Goal: Task Accomplishment & Management: Manage account settings

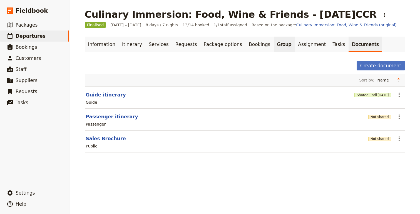
click at [274, 45] on link "Group" at bounding box center [284, 45] width 21 height 16
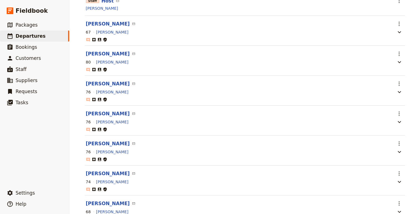
scroll to position [77, 0]
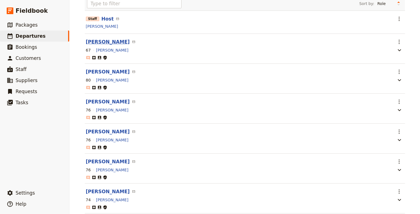
click at [100, 40] on button "[PERSON_NAME]" at bounding box center [108, 42] width 44 height 7
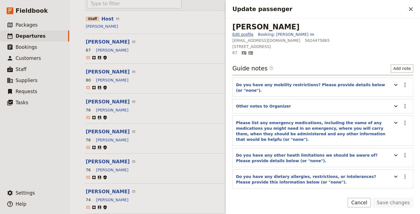
click at [241, 32] on link "Edit profile" at bounding box center [242, 35] width 21 height 6
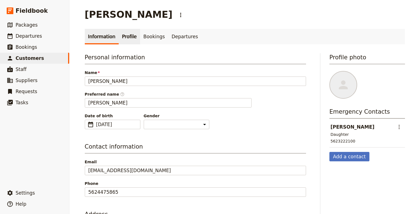
click at [120, 39] on link "Profile" at bounding box center [129, 37] width 21 height 16
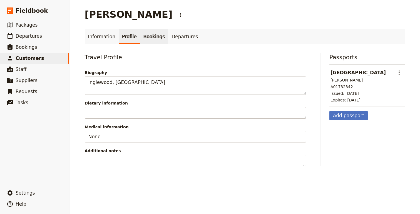
click at [151, 35] on link "Bookings" at bounding box center [154, 37] width 28 height 16
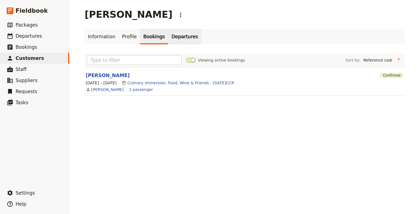
click at [172, 36] on link "Departures" at bounding box center [184, 37] width 33 height 16
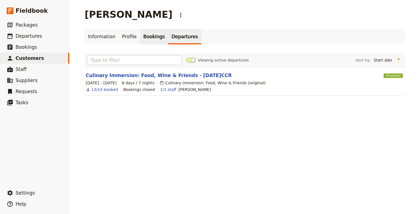
click at [147, 37] on link "Bookings" at bounding box center [154, 37] width 28 height 16
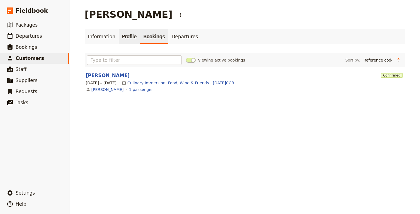
click at [124, 36] on link "Profile" at bounding box center [129, 37] width 21 height 16
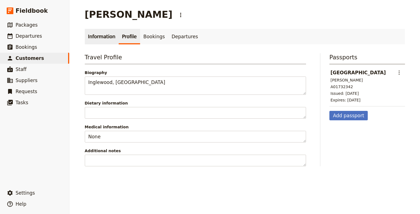
click at [98, 32] on link "Information" at bounding box center [102, 37] width 34 height 16
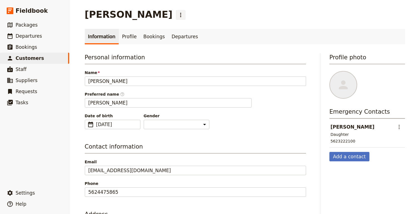
click at [177, 13] on icon "Actions" at bounding box center [180, 15] width 7 height 7
click at [268, 19] on div "[PERSON_NAME] ​" at bounding box center [245, 14] width 320 height 11
click at [119, 37] on link "Profile" at bounding box center [129, 37] width 21 height 16
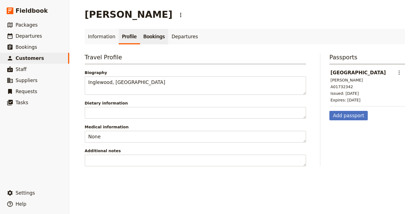
click at [155, 38] on link "Bookings" at bounding box center [154, 37] width 28 height 16
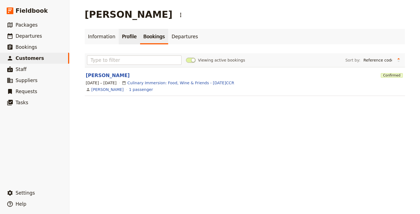
click at [119, 38] on link "Profile" at bounding box center [129, 37] width 21 height 16
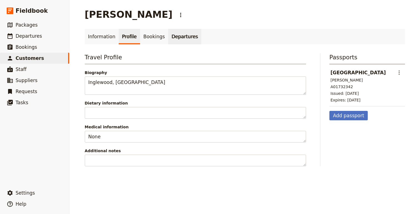
click at [179, 38] on link "Departures" at bounding box center [184, 37] width 33 height 16
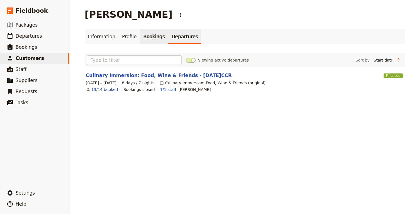
click at [149, 36] on link "Bookings" at bounding box center [154, 37] width 28 height 16
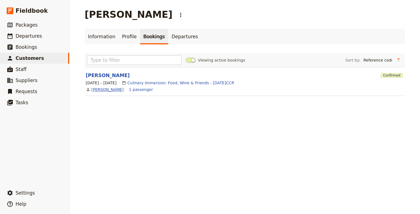
click at [106, 91] on link "[PERSON_NAME]" at bounding box center [107, 90] width 32 height 6
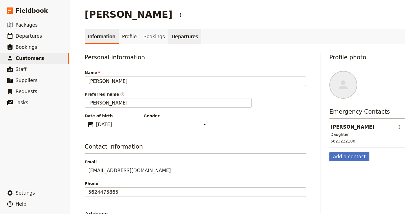
click at [174, 39] on link "Departures" at bounding box center [184, 37] width 33 height 16
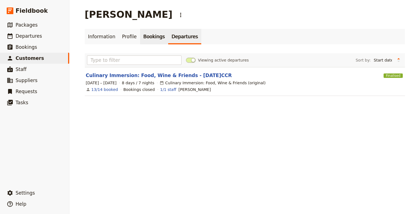
click at [148, 39] on link "Bookings" at bounding box center [154, 37] width 28 height 16
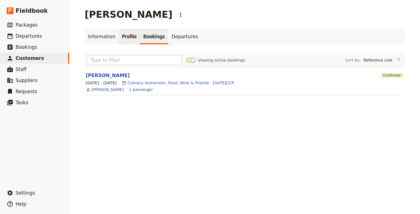
click at [123, 39] on link "Profile" at bounding box center [129, 37] width 21 height 16
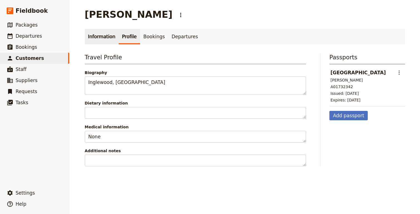
click at [97, 34] on link "Information" at bounding box center [102, 37] width 34 height 16
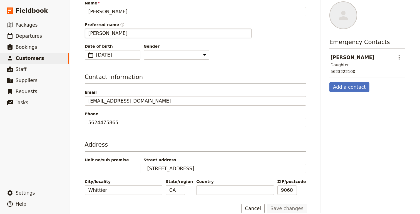
scroll to position [78, 0]
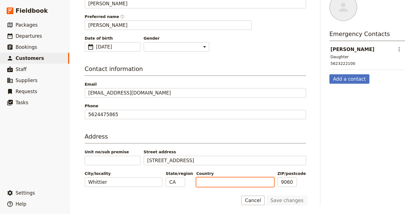
click at [208, 180] on input "Country" at bounding box center [234, 182] width 77 height 9
type input "[GEOGRAPHIC_DATA]"
click at [267, 196] on button "Save changes" at bounding box center [287, 200] width 40 height 9
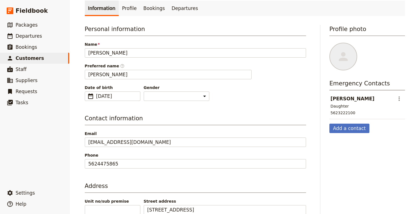
scroll to position [0, 0]
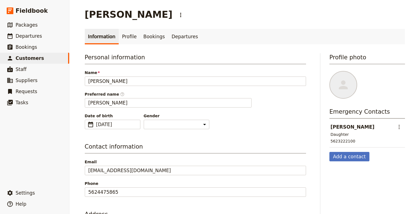
click at [348, 71] on div "Profile photo" at bounding box center [367, 76] width 76 height 46
click at [32, 48] on span "Bookings" at bounding box center [26, 47] width 21 height 6
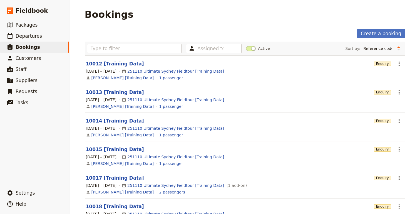
scroll to position [7, 0]
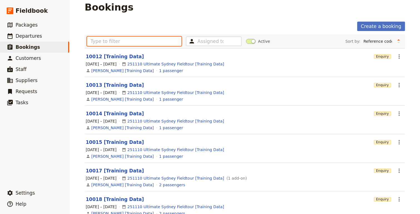
click at [116, 39] on input "text" at bounding box center [134, 41] width 95 height 9
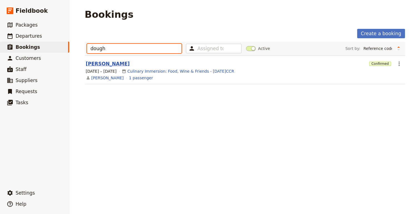
type input "dough"
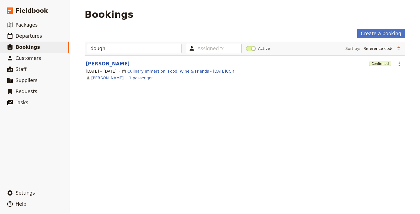
click at [102, 66] on link "[PERSON_NAME]" at bounding box center [108, 64] width 44 height 6
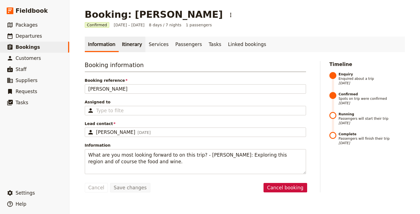
click at [127, 47] on link "Itinerary" at bounding box center [132, 45] width 27 height 16
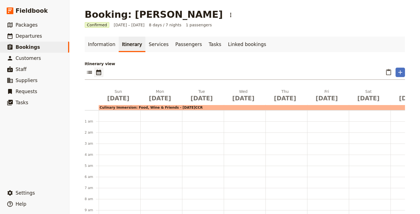
scroll to position [72, 0]
click at [151, 46] on link "Services" at bounding box center [158, 45] width 27 height 16
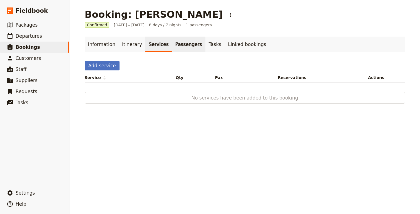
click at [181, 46] on link "Passengers" at bounding box center [188, 45] width 33 height 16
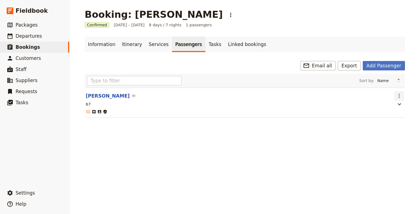
click at [398, 96] on icon "Actions" at bounding box center [398, 96] width 1 height 4
click at [370, 115] on span "Edit passenger" at bounding box center [369, 116] width 29 height 6
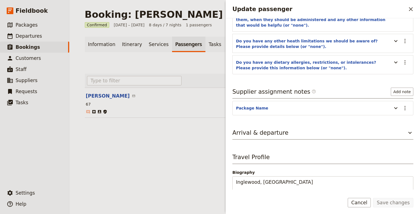
scroll to position [137, 0]
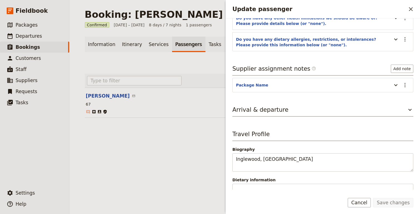
click at [414, 99] on div "[PERSON_NAME] Edit profile Booking: [PERSON_NAME] [EMAIL_ADDRESS][DOMAIN_NAME] …" at bounding box center [323, 104] width 194 height 172
click at [411, 109] on icon "Update passenger" at bounding box center [409, 110] width 3 height 2
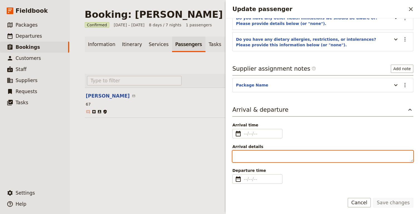
click at [244, 151] on textarea "Arrival details" at bounding box center [322, 157] width 181 height 12
paste textarea "I will be arriving early to [GEOGRAPHIC_DATA] ([DATE]). I will be taking the It…"
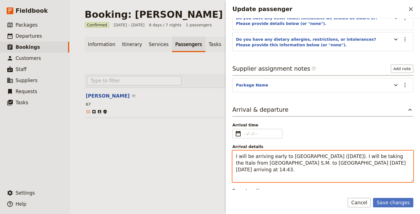
click at [232, 162] on textarea "I will be arriving early to [GEOGRAPHIC_DATA] ([DATE]). I will be taking the It…" at bounding box center [322, 167] width 181 height 32
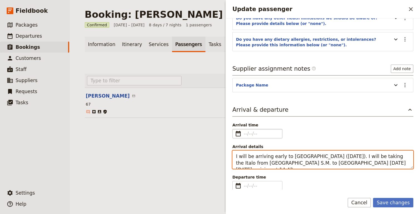
type textarea "I will be arriving early to [GEOGRAPHIC_DATA] ([DATE]). I will be taking the It…"
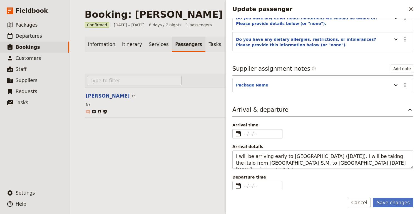
click at [238, 131] on span "​" at bounding box center [238, 134] width 7 height 7
click at [244, 131] on input "Arrival time ​" at bounding box center [261, 134] width 35 height 7
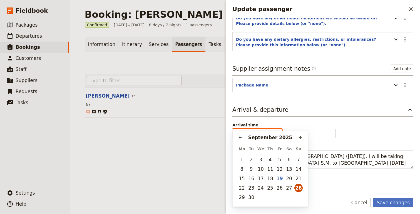
click at [299, 188] on button "28" at bounding box center [298, 188] width 8 height 8
type input "[DATE]"
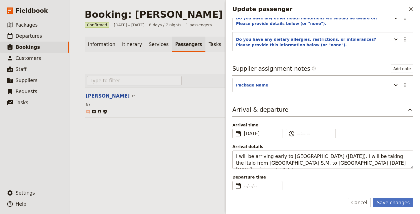
scroll to position [0, 0]
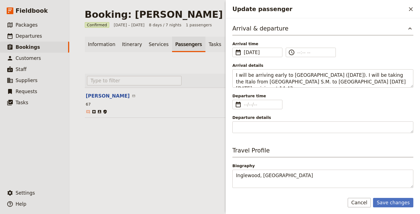
scroll to position [215, 0]
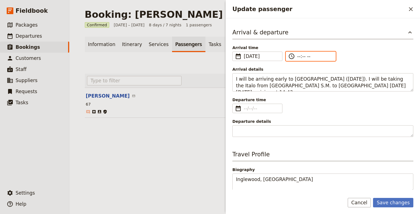
click at [298, 53] on input "--:-- --" at bounding box center [314, 56] width 35 height 7
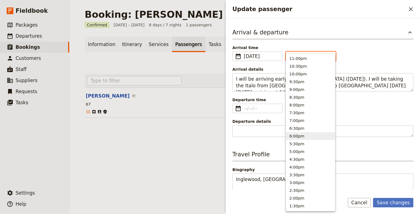
scroll to position [8, 0]
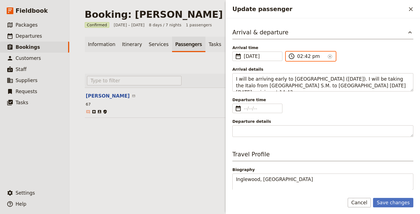
click at [307, 53] on input "02:42 pm" at bounding box center [311, 56] width 28 height 7
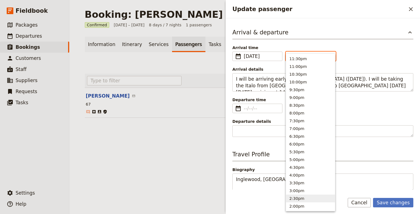
type input "02:43 pm"
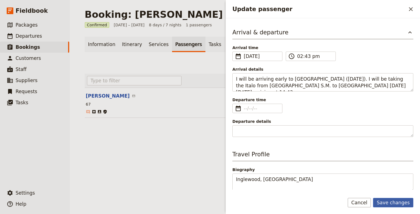
click at [396, 206] on button "Save changes" at bounding box center [393, 202] width 40 height 9
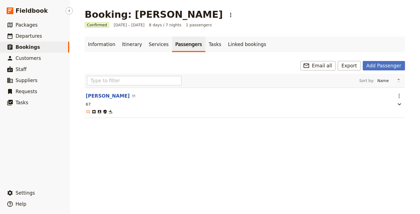
click at [57, 148] on ul "​ Packages ​ Departures ​ Bookings ​ Customers ​ Staff ​ Suppliers ​ Requests ​…" at bounding box center [34, 102] width 69 height 166
click at [115, 91] on section "[PERSON_NAME] ​ ​ 67 ​" at bounding box center [245, 103] width 320 height 30
click at [115, 95] on button "[PERSON_NAME]" at bounding box center [108, 96] width 44 height 7
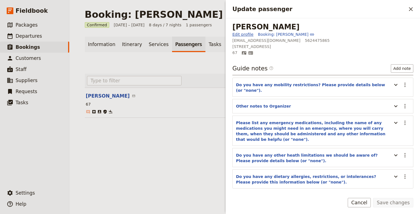
click at [246, 36] on link "Edit profile" at bounding box center [242, 35] width 21 height 6
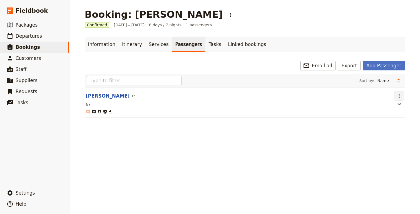
click at [400, 96] on icon "Actions" at bounding box center [399, 96] width 7 height 7
click at [376, 119] on span "Edit passenger" at bounding box center [369, 116] width 29 height 6
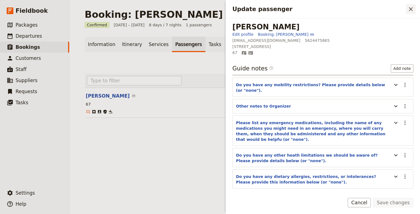
click at [408, 7] on icon "Close drawer" at bounding box center [410, 9] width 7 height 7
